Goal: Task Accomplishment & Management: Use online tool/utility

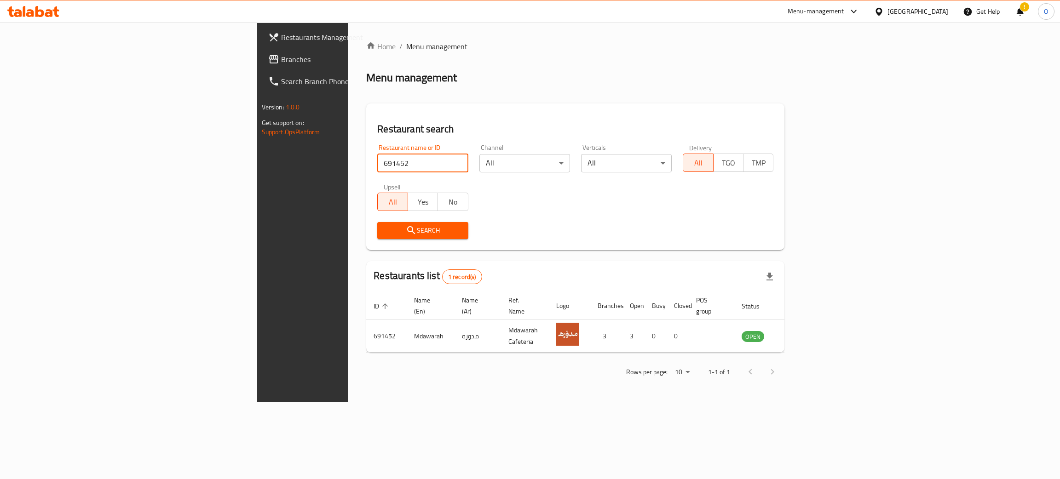
drag, startPoint x: 298, startPoint y: 168, endPoint x: 67, endPoint y: 153, distance: 231.8
click at [257, 153] on div "Restaurants Management Branches Search Branch Phone Version: 1.0.0 Get support …" at bounding box center [530, 213] width 546 height 380
paste input "مطعم القاش"
click button "Search" at bounding box center [422, 230] width 91 height 17
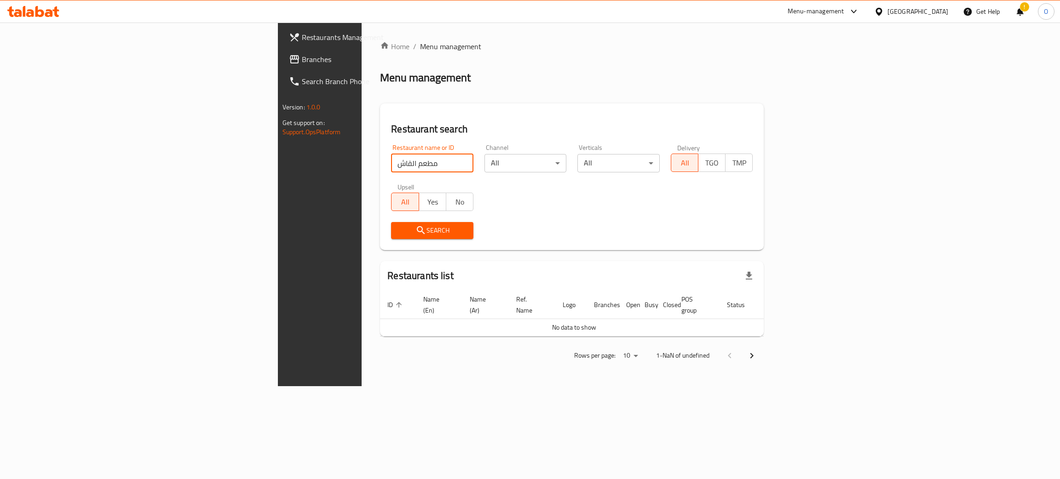
click at [391, 161] on input "مطعم القاش" at bounding box center [432, 163] width 82 height 18
click at [391, 162] on input "مطعم القاش" at bounding box center [432, 163] width 82 height 18
type input "القاش"
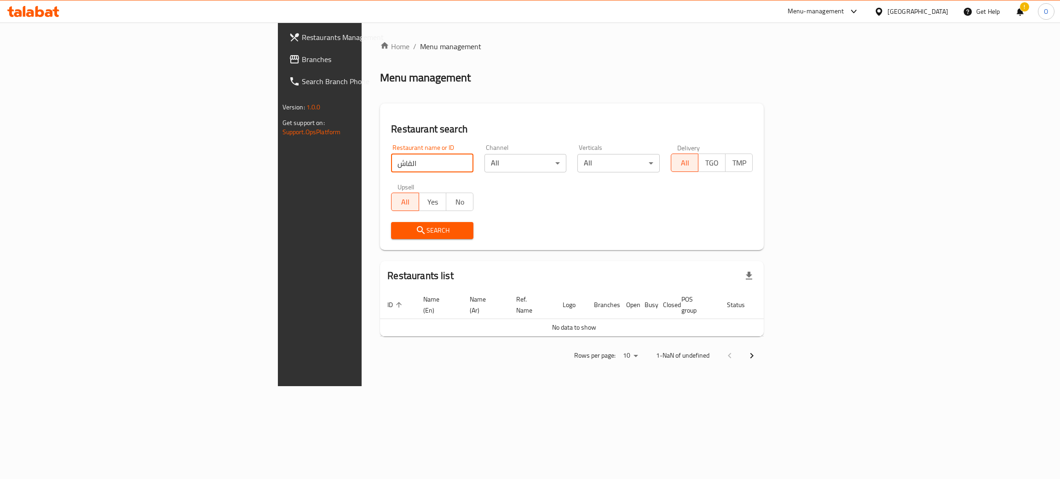
click button "Search" at bounding box center [432, 230] width 82 height 17
click at [302, 59] on span "Branches" at bounding box center [375, 59] width 146 height 11
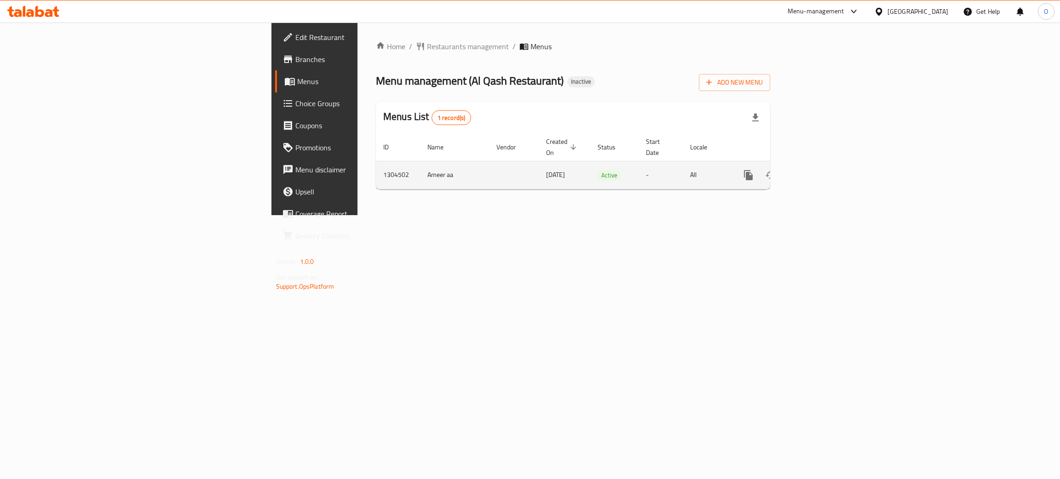
click at [820, 170] on icon "enhanced table" at bounding box center [814, 175] width 11 height 11
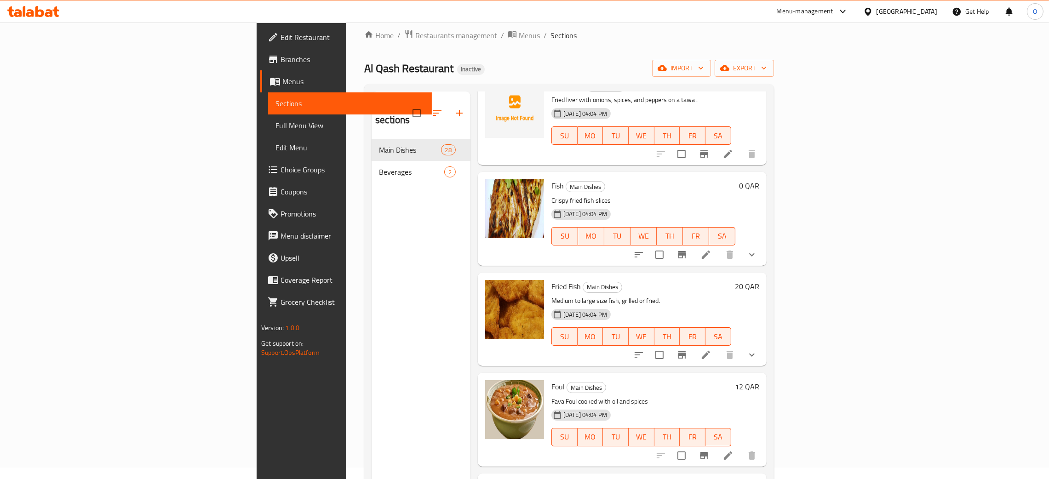
scroll to position [17, 0]
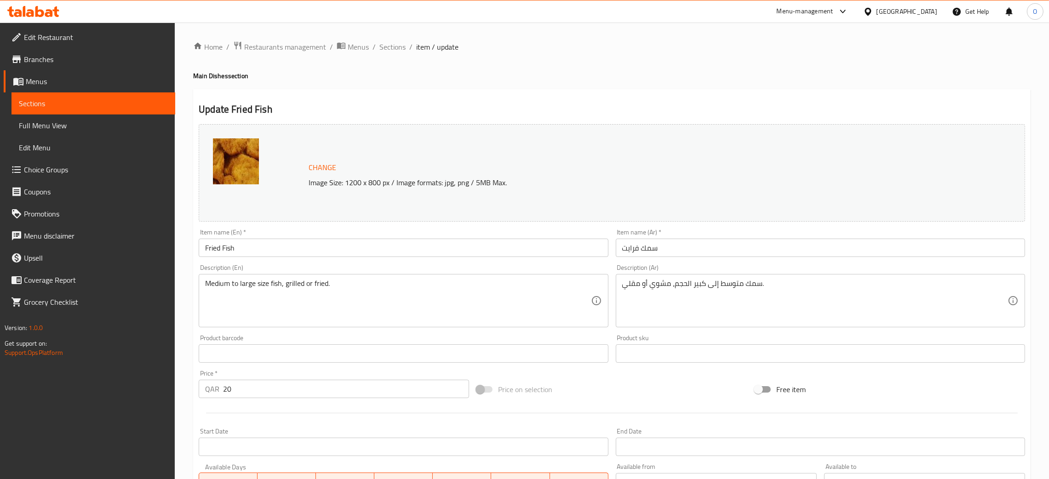
scroll to position [199, 0]
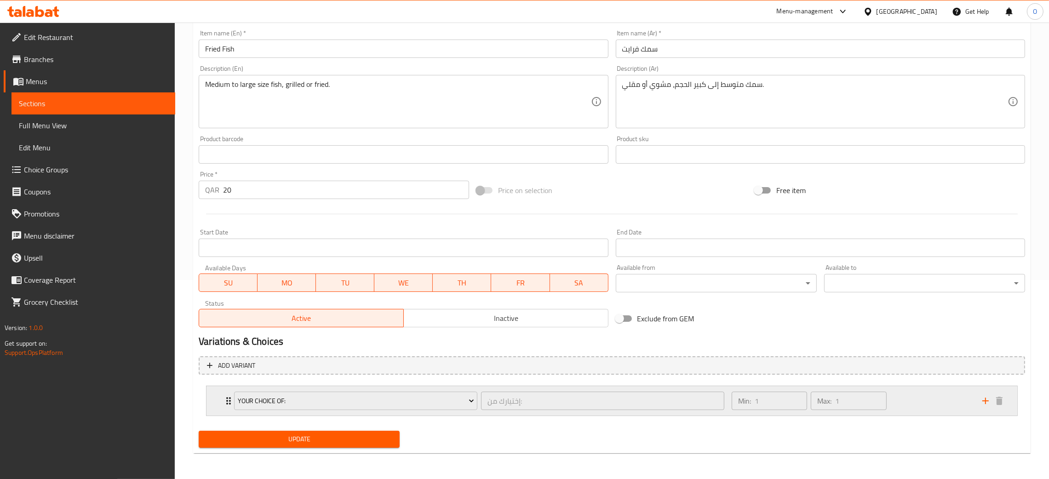
click at [906, 395] on div "Min: 1 ​ Max: 1 ​" at bounding box center [851, 400] width 251 height 29
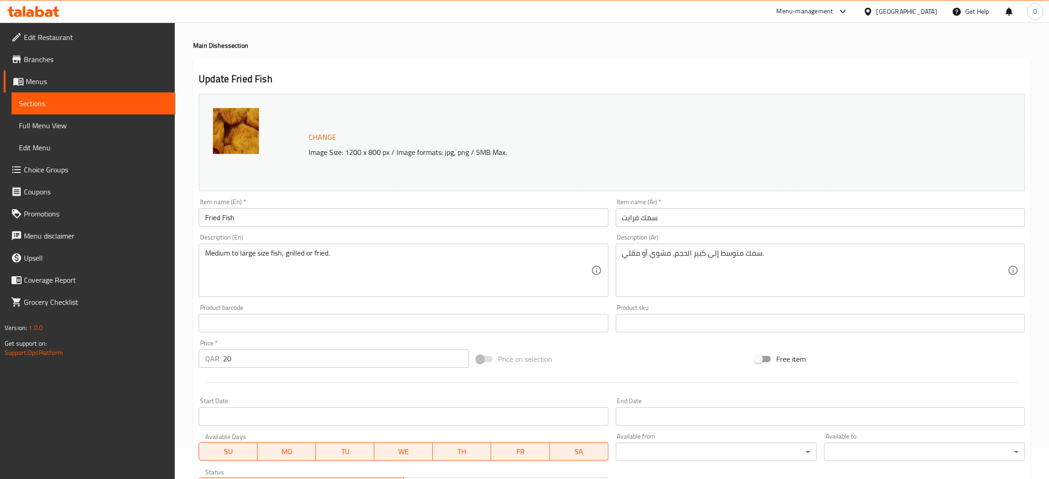
scroll to position [0, 0]
